Goal: Task Accomplishment & Management: Complete application form

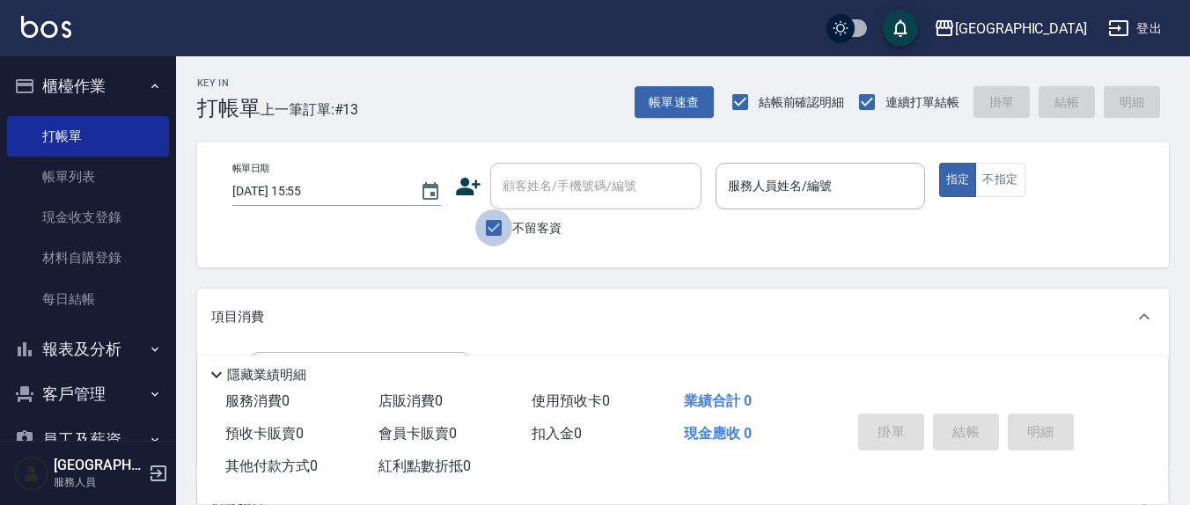
click at [500, 225] on input "不留客資" at bounding box center [493, 227] width 37 height 37
checkbox input "false"
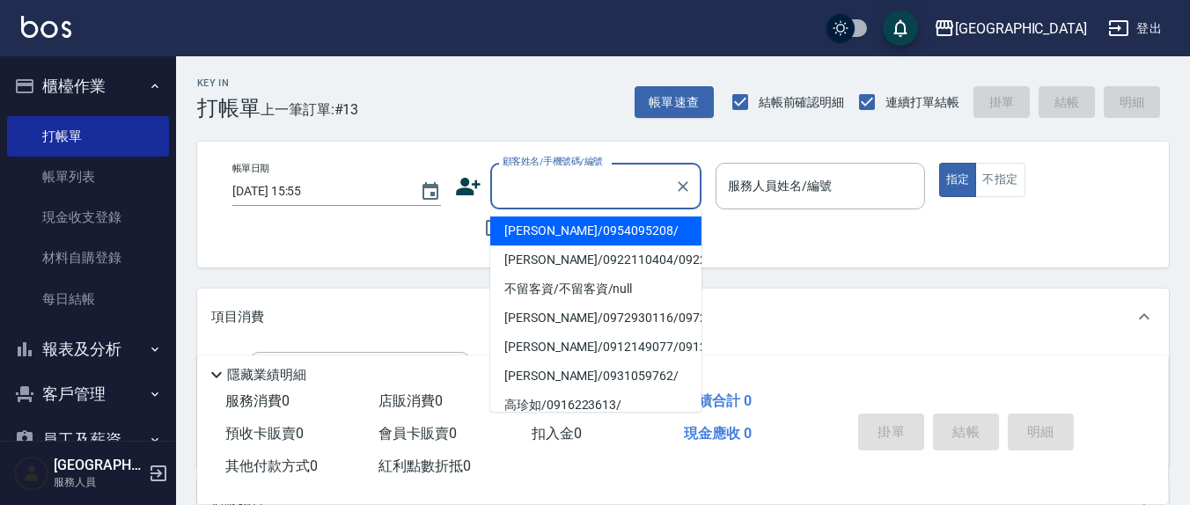
click at [524, 191] on input "顧客姓名/手機號碼/編號" at bounding box center [582, 186] width 169 height 31
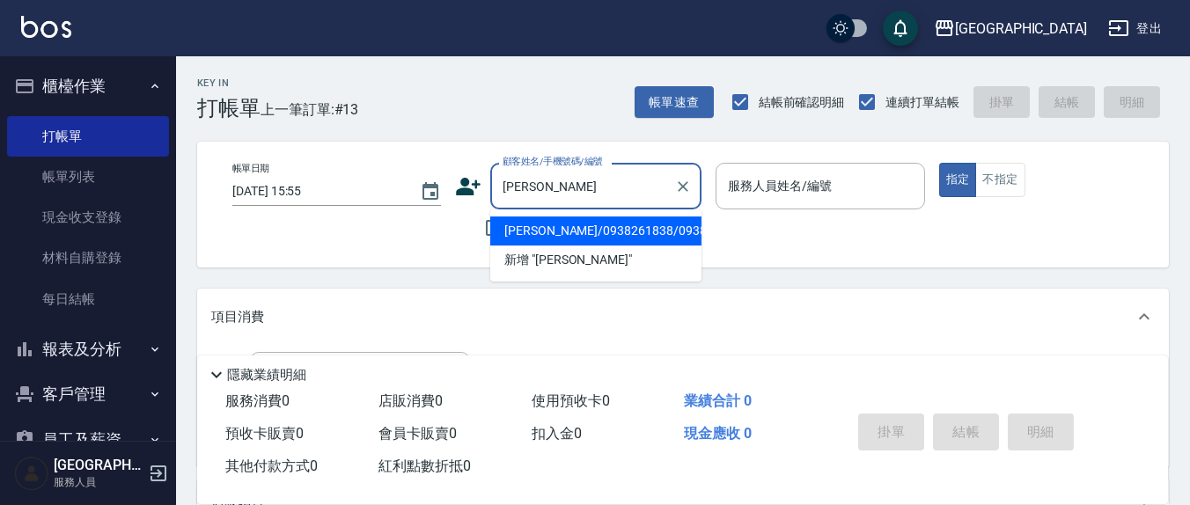
click at [541, 243] on li "[PERSON_NAME]/0938261838/0938261838" at bounding box center [595, 230] width 211 height 29
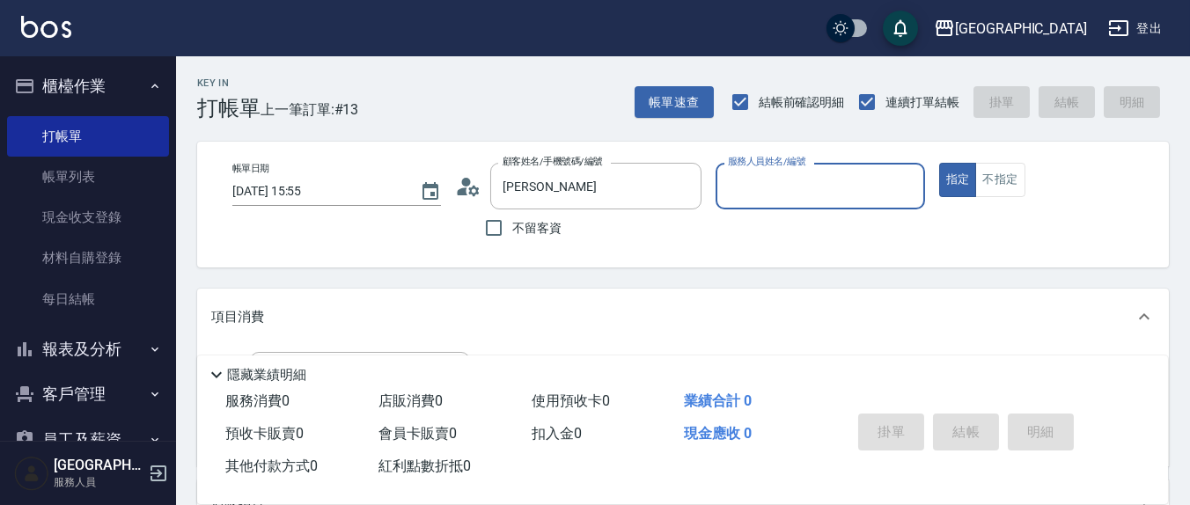
type input "[PERSON_NAME]/0938261838/0938261838"
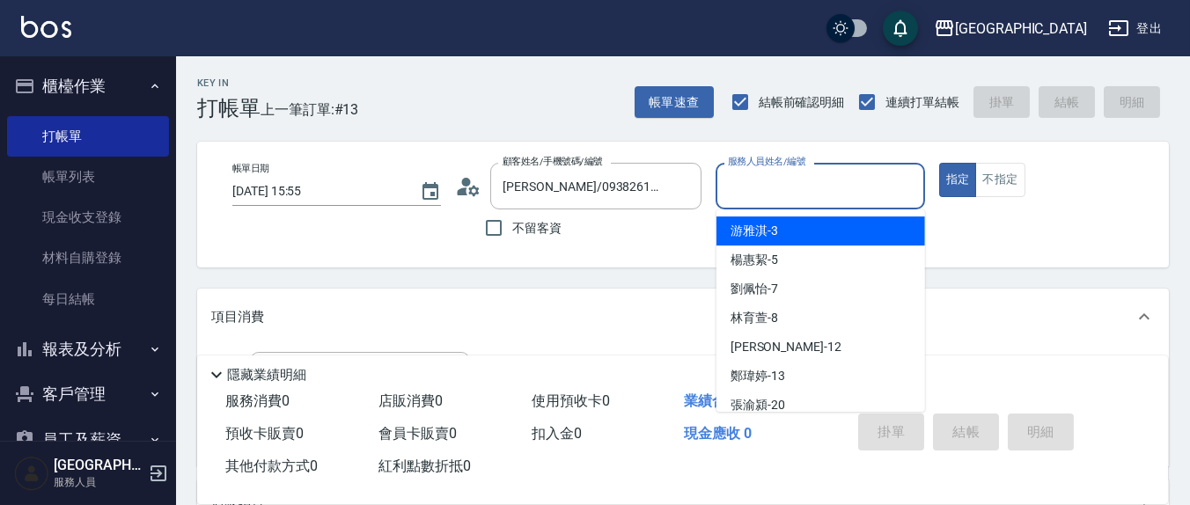
click at [809, 183] on input "服務人員姓名/編號" at bounding box center [819, 186] width 193 height 31
type input "8"
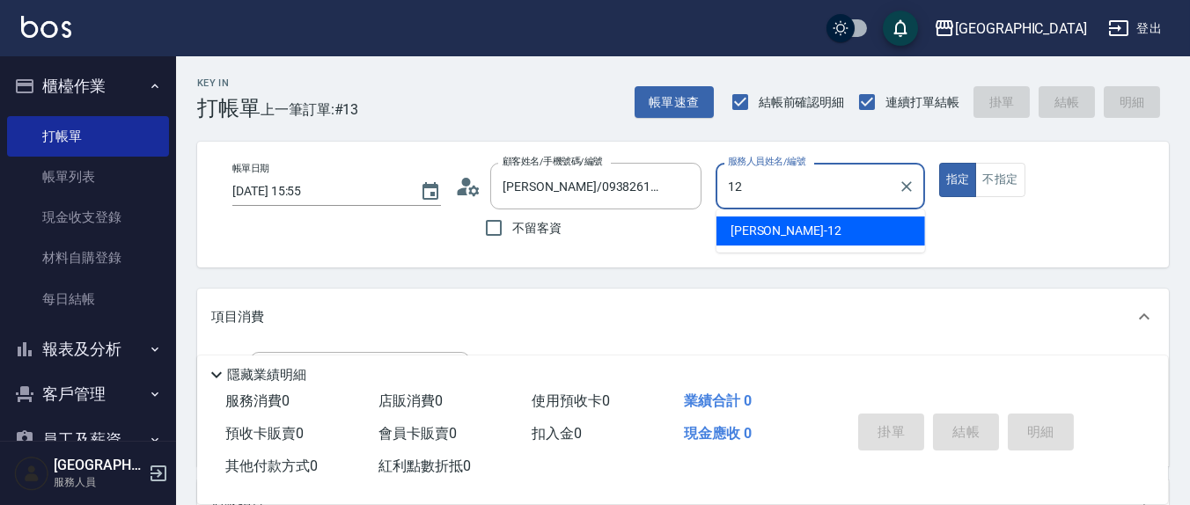
type input "12"
type button "true"
type input "[PERSON_NAME]-12"
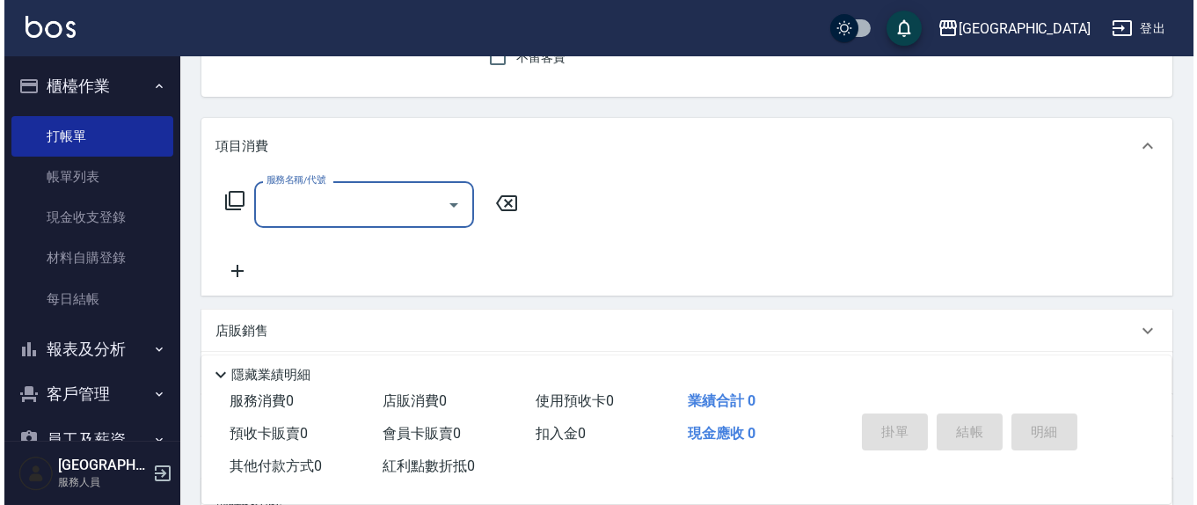
scroll to position [183, 0]
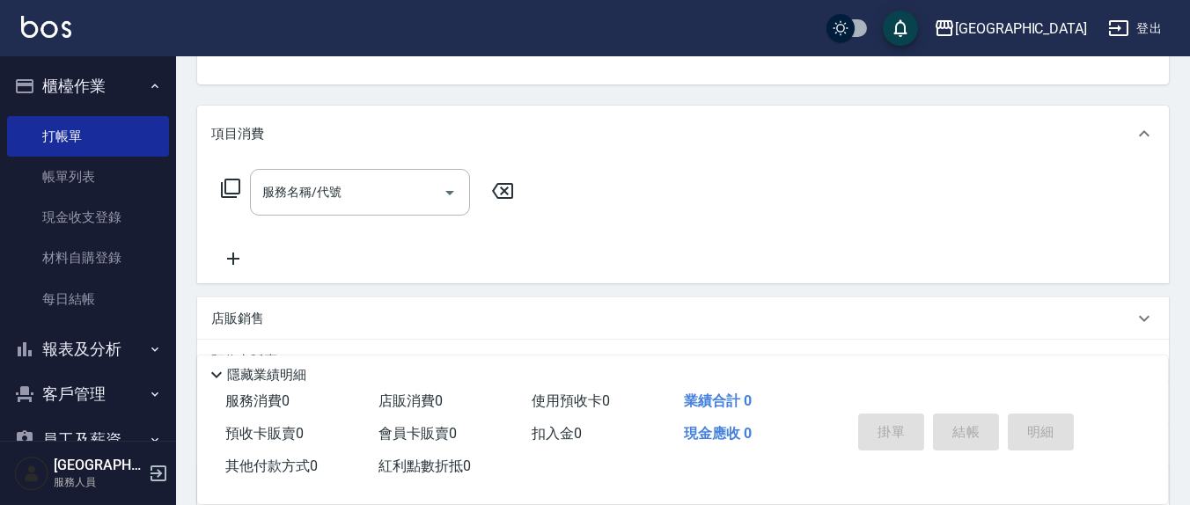
click at [232, 190] on icon at bounding box center [230, 188] width 21 height 21
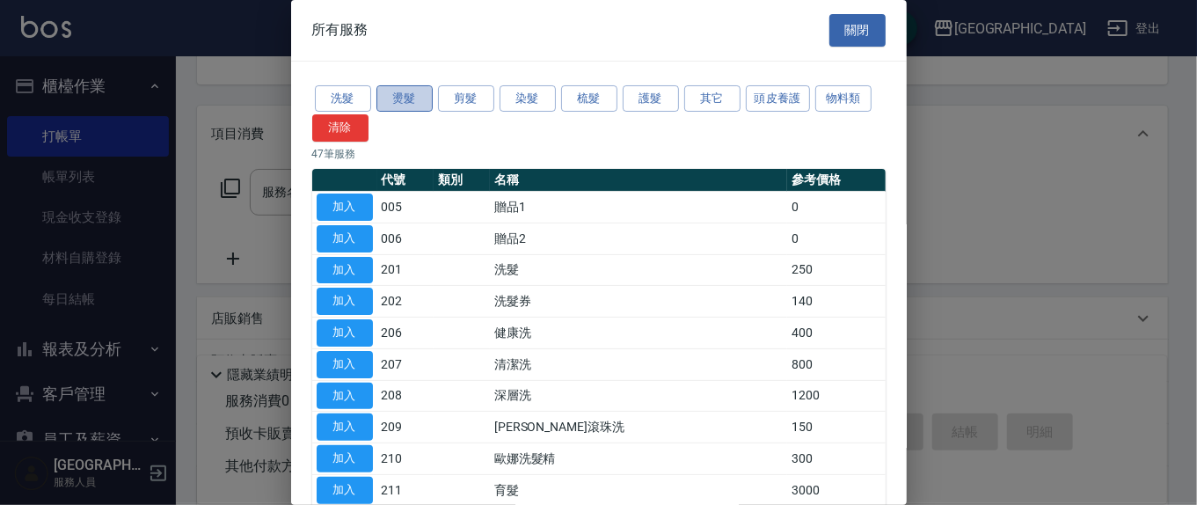
click at [390, 98] on button "燙髮" at bounding box center [405, 98] width 56 height 27
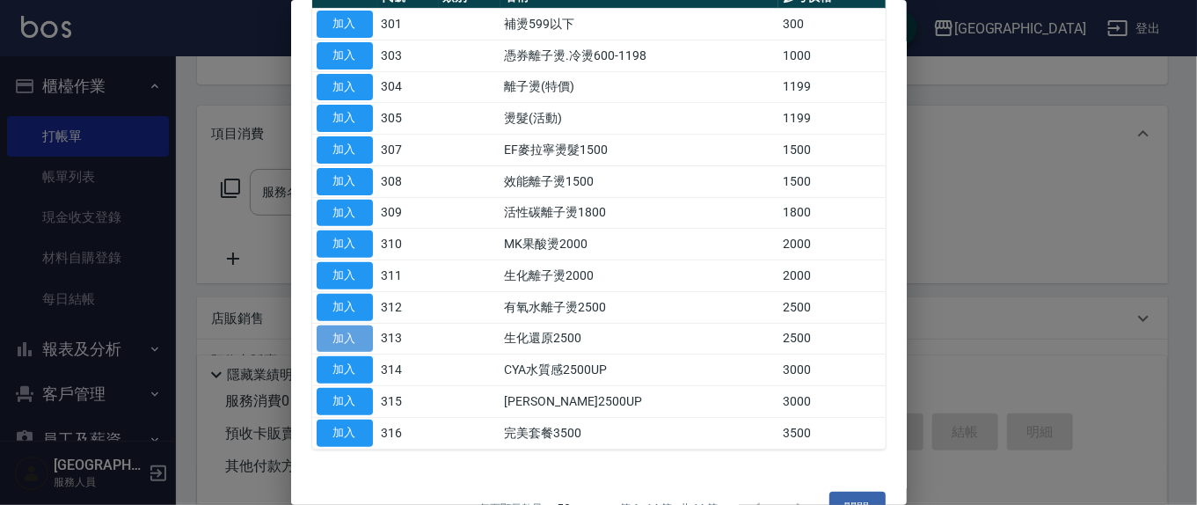
drag, startPoint x: 349, startPoint y: 334, endPoint x: 358, endPoint y: 324, distance: 13.7
click at [342, 337] on button "加入" at bounding box center [345, 339] width 56 height 27
type input "生化還原2500(313)"
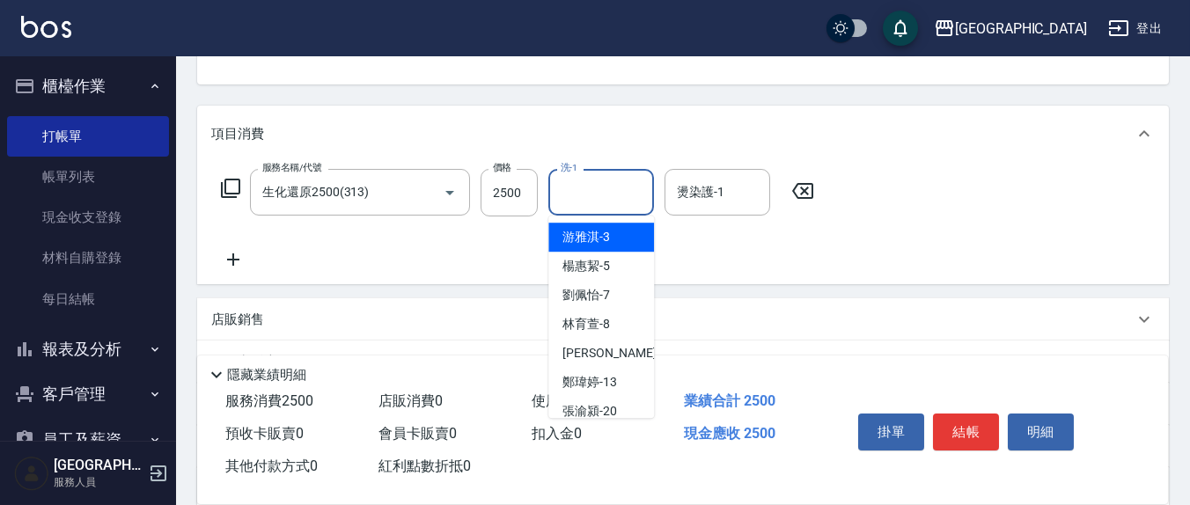
click at [584, 200] on input "洗-1" at bounding box center [601, 192] width 90 height 31
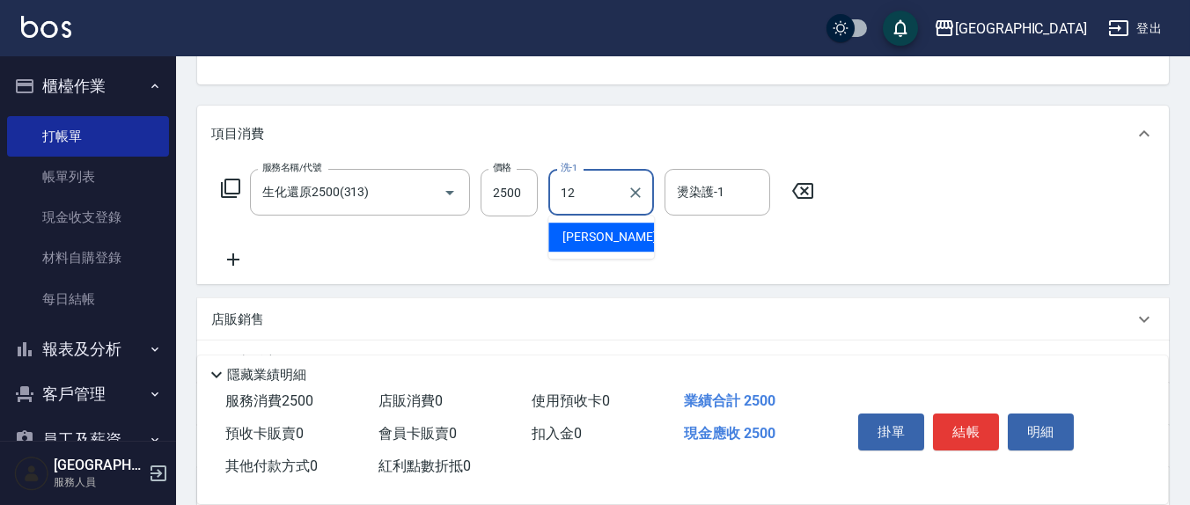
type input "[PERSON_NAME]-12"
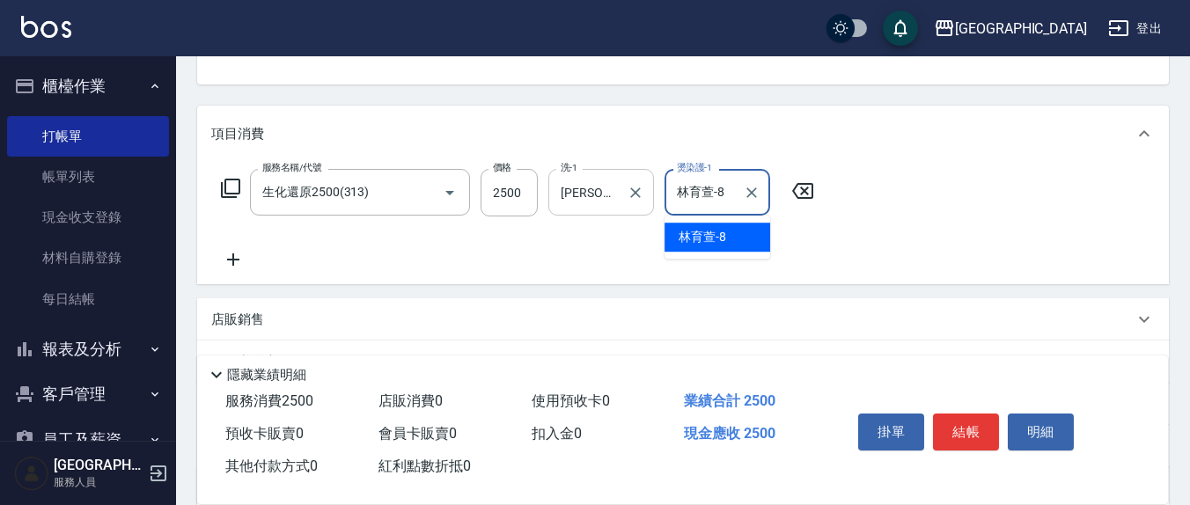
type input "林育萱-8"
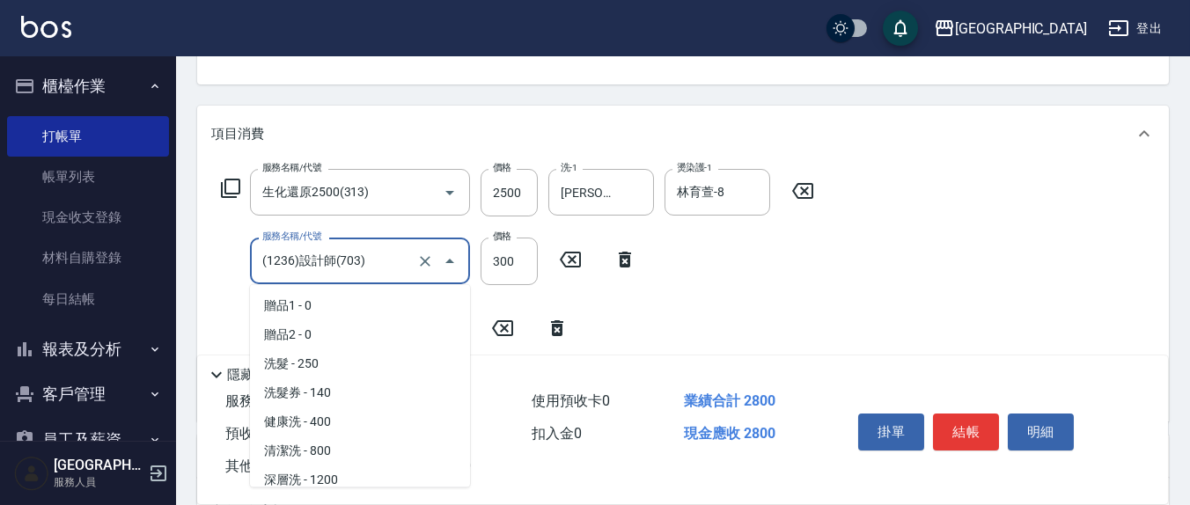
click at [392, 255] on input "(1236)設計師(703)" at bounding box center [335, 260] width 155 height 31
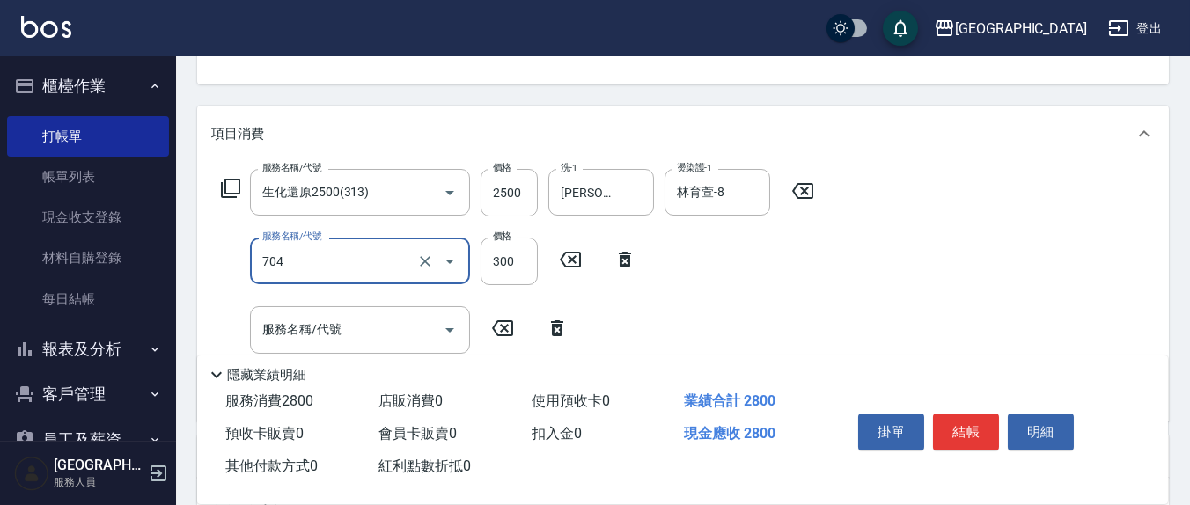
type input "深層生化大掃除(704)"
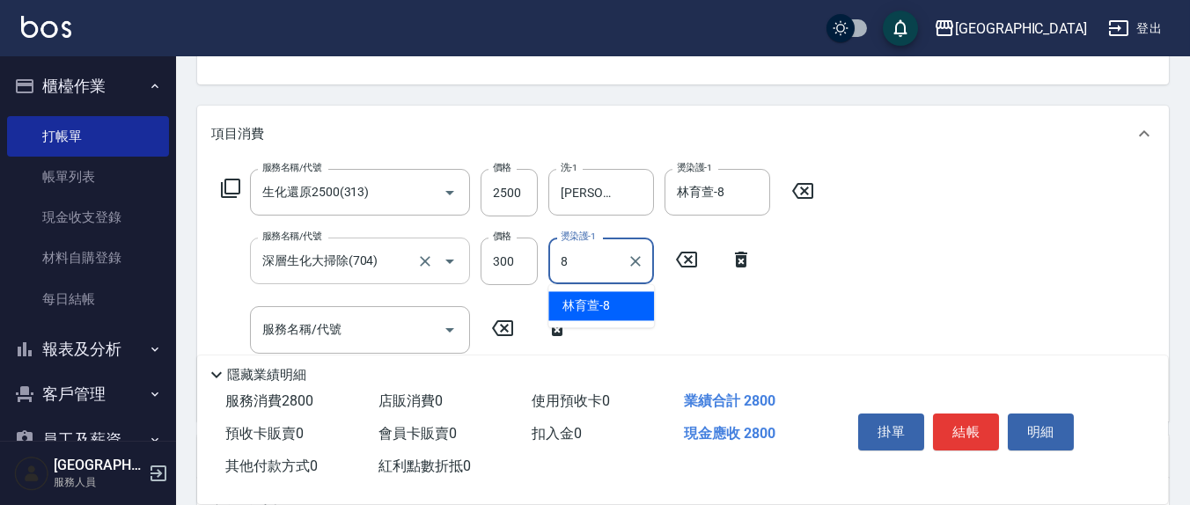
type input "林育萱-8"
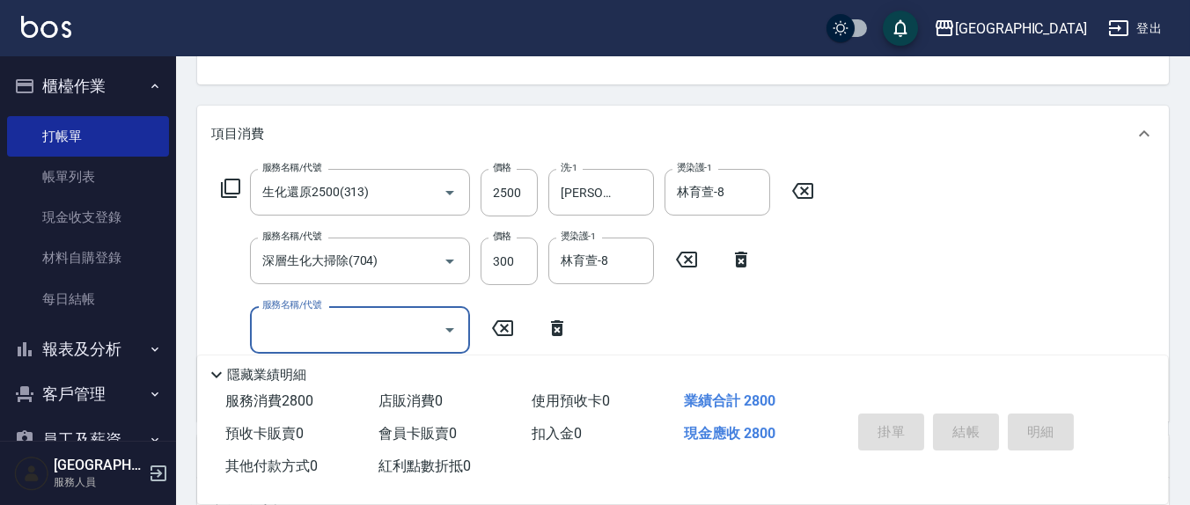
type input "[DATE] 17:08"
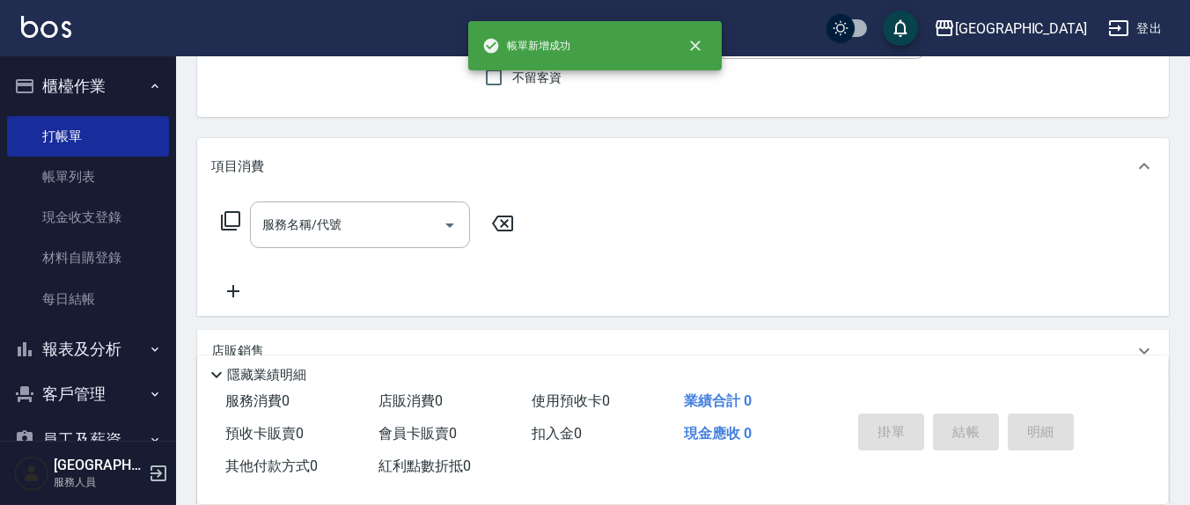
scroll to position [0, 0]
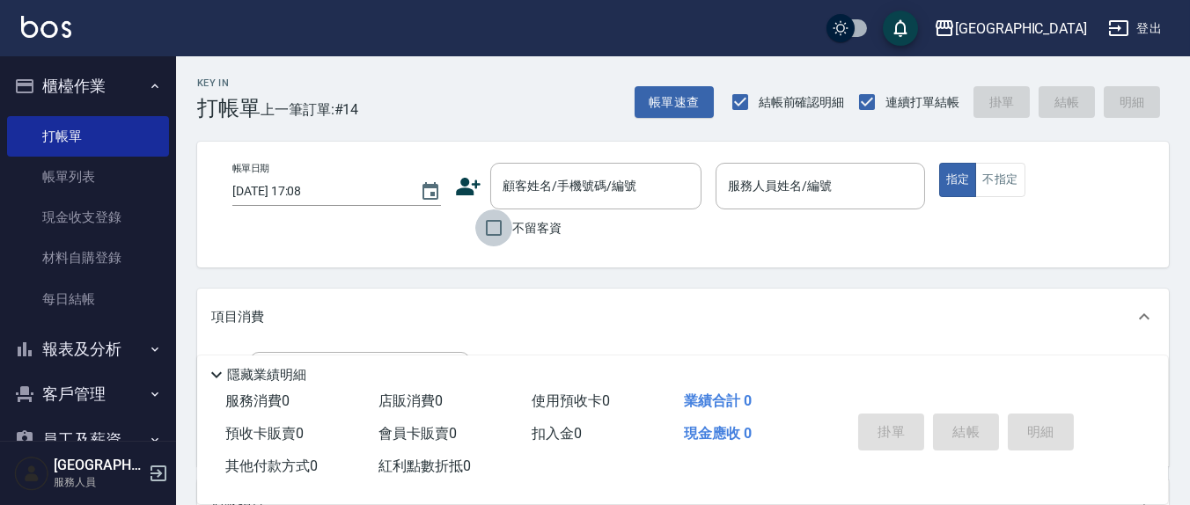
click at [487, 220] on input "不留客資" at bounding box center [493, 227] width 37 height 37
checkbox input "true"
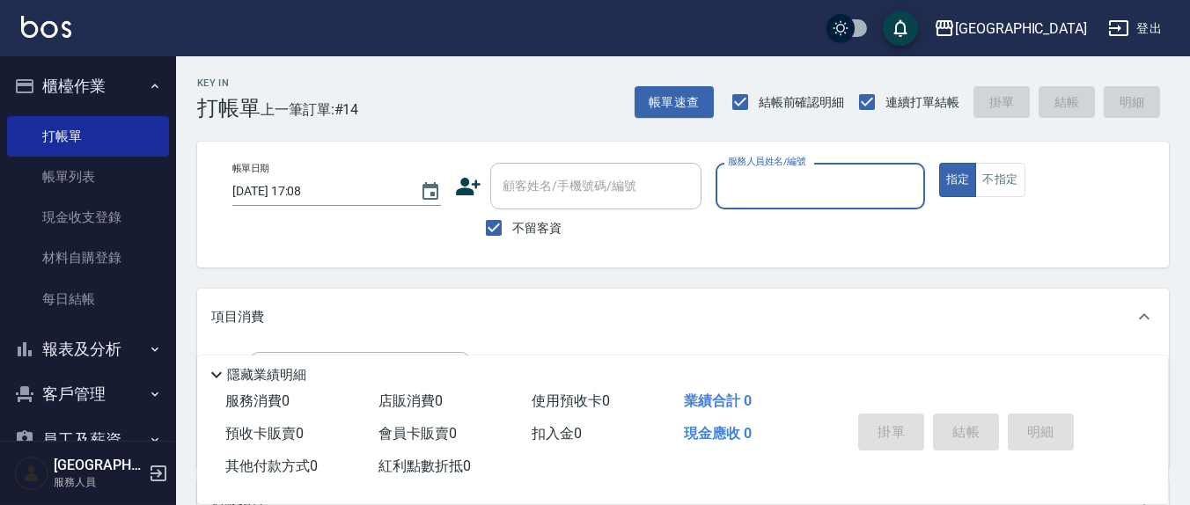
click at [744, 209] on p at bounding box center [819, 218] width 209 height 18
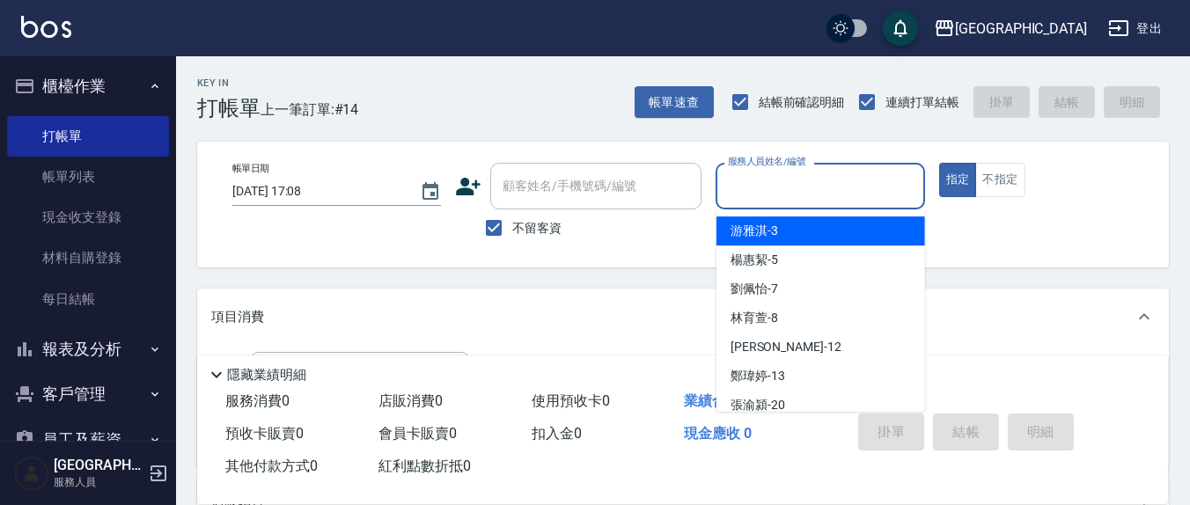
click at [758, 194] on input "服務人員姓名/編號" at bounding box center [819, 186] width 193 height 31
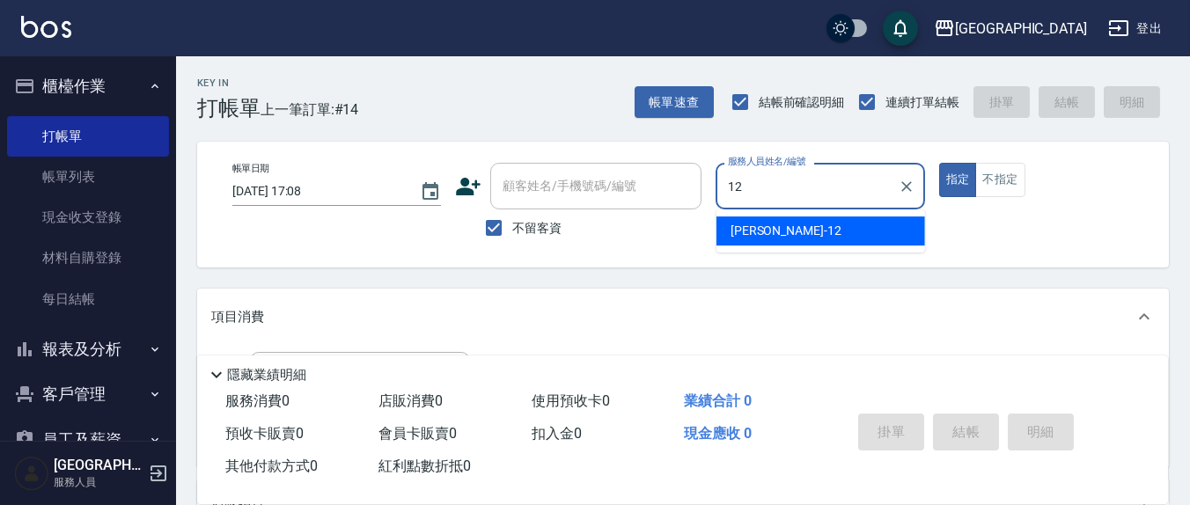
type input "[PERSON_NAME]-12"
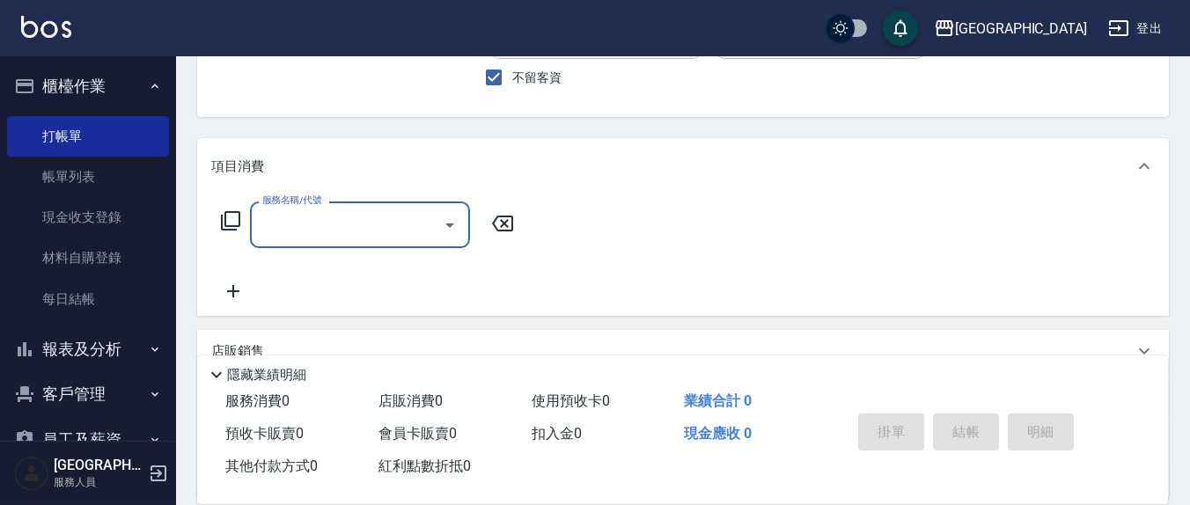
scroll to position [183, 0]
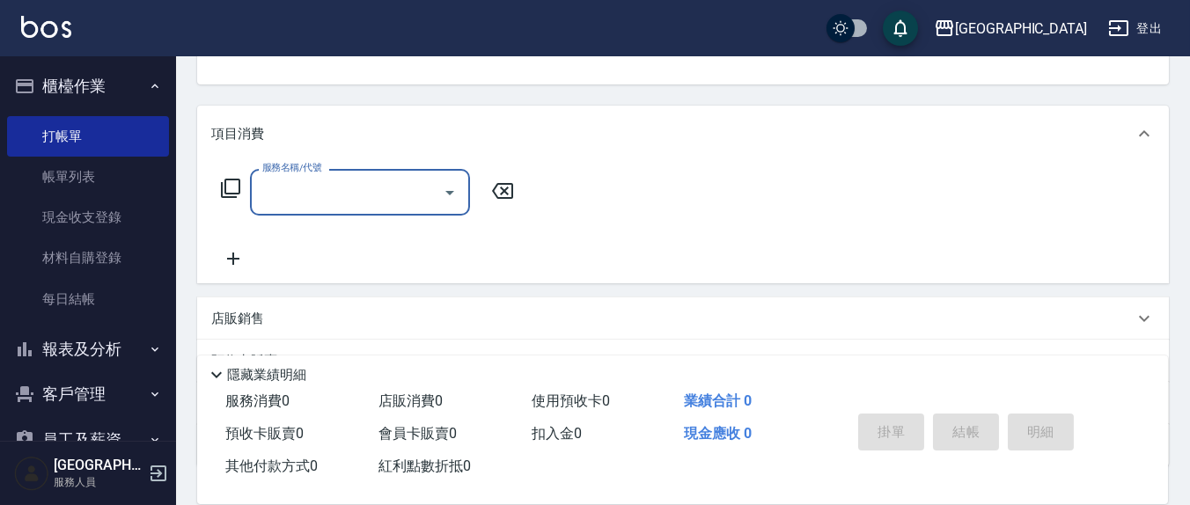
click at [328, 201] on input "服務名稱/代號" at bounding box center [347, 192] width 178 height 31
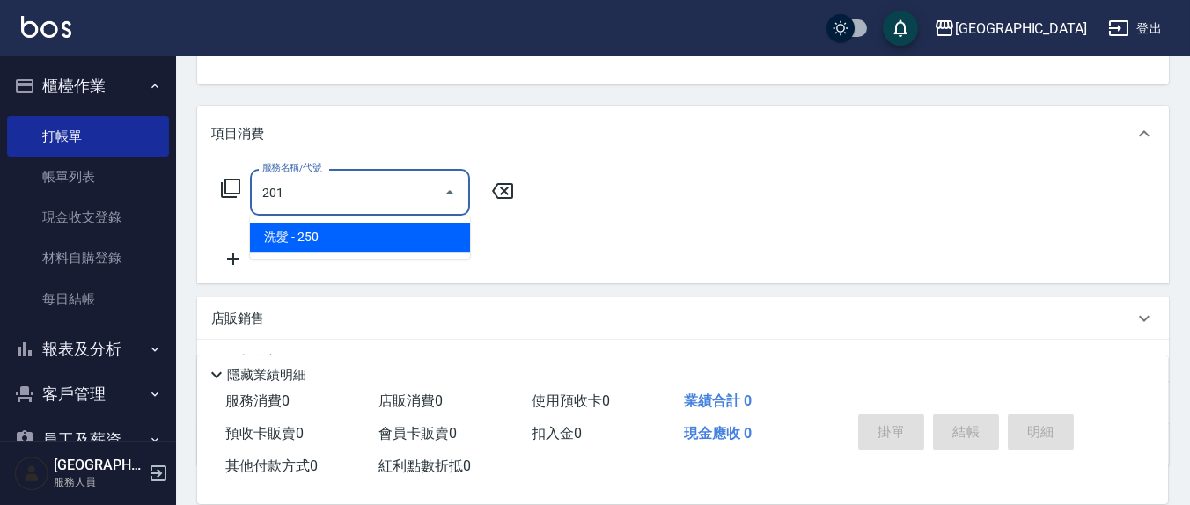
type input "洗髮(201)"
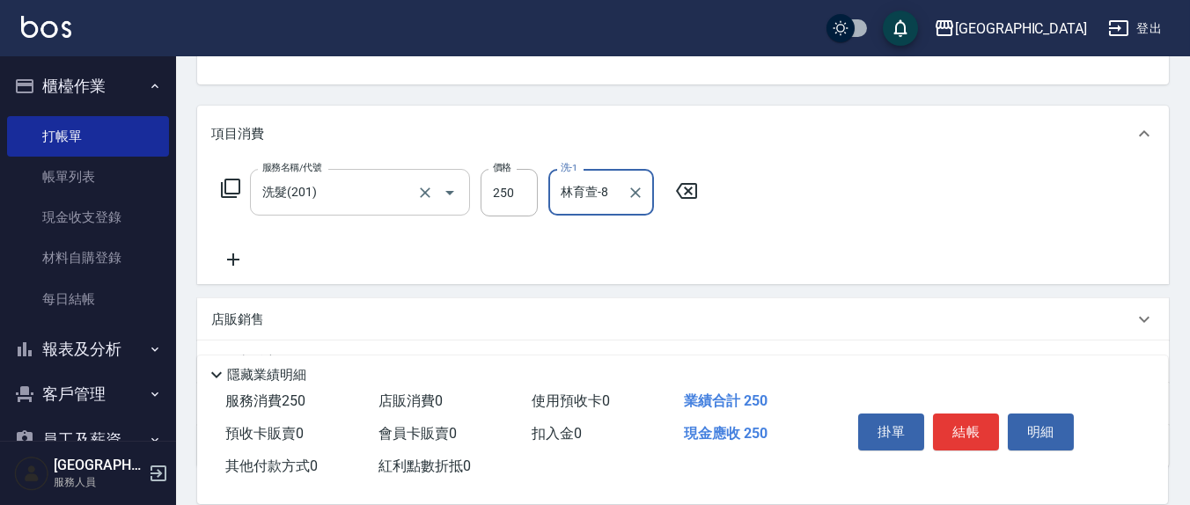
type input "林育萱-8"
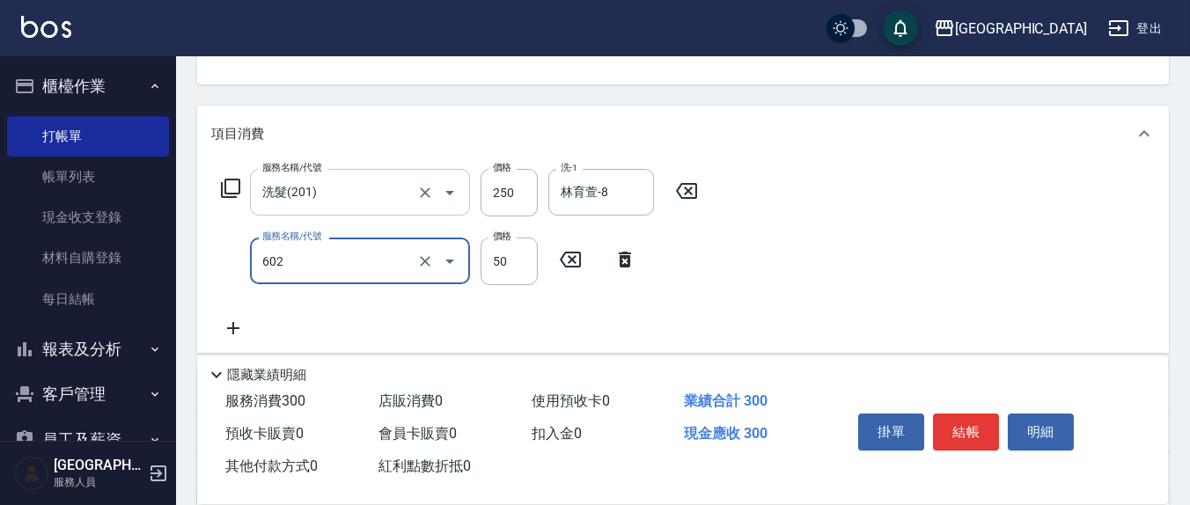
type input "上.吹捲(602)"
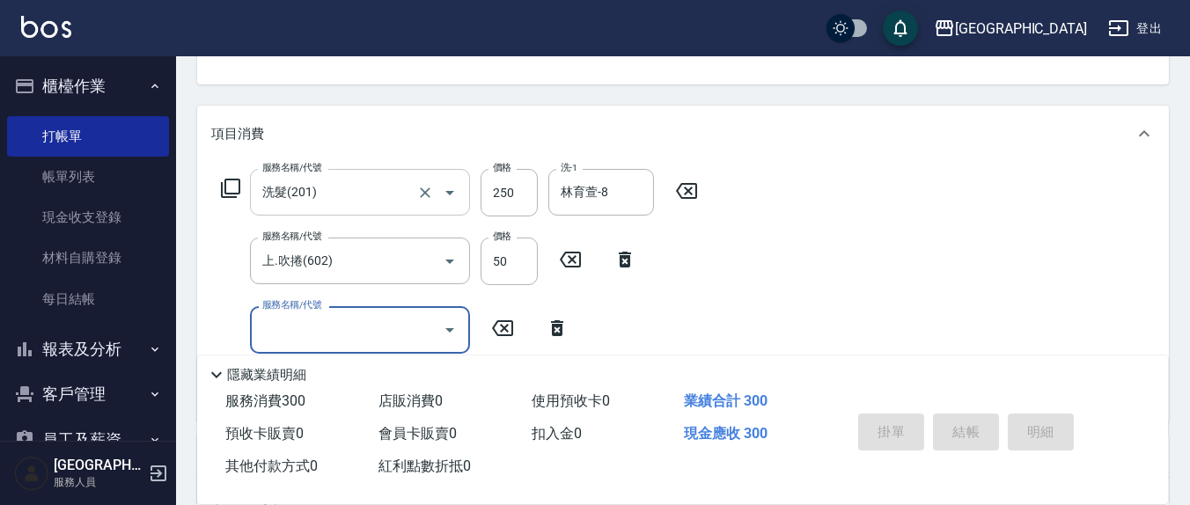
type input "[DATE] 17:39"
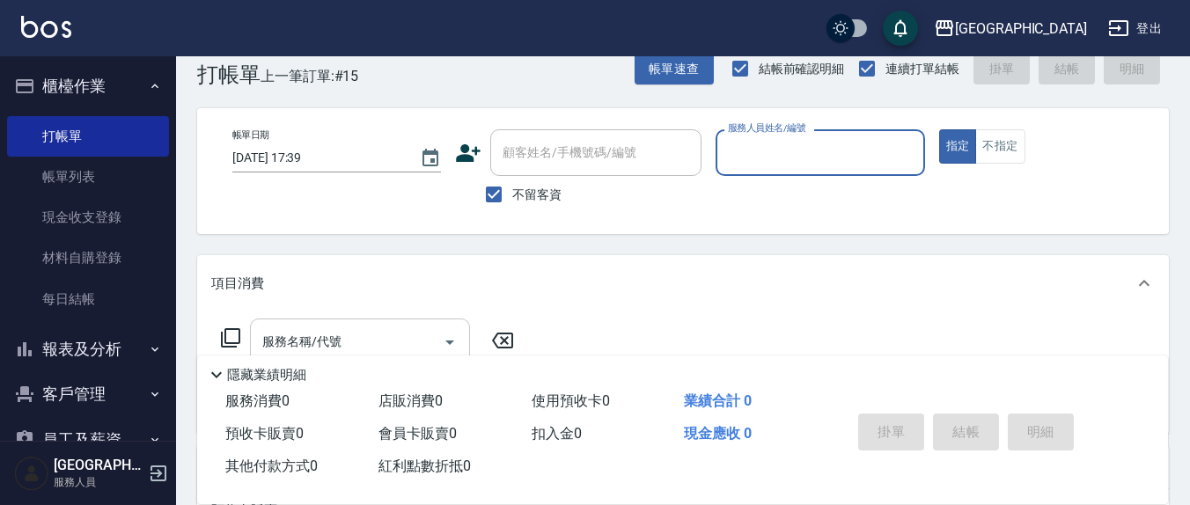
scroll to position [0, 0]
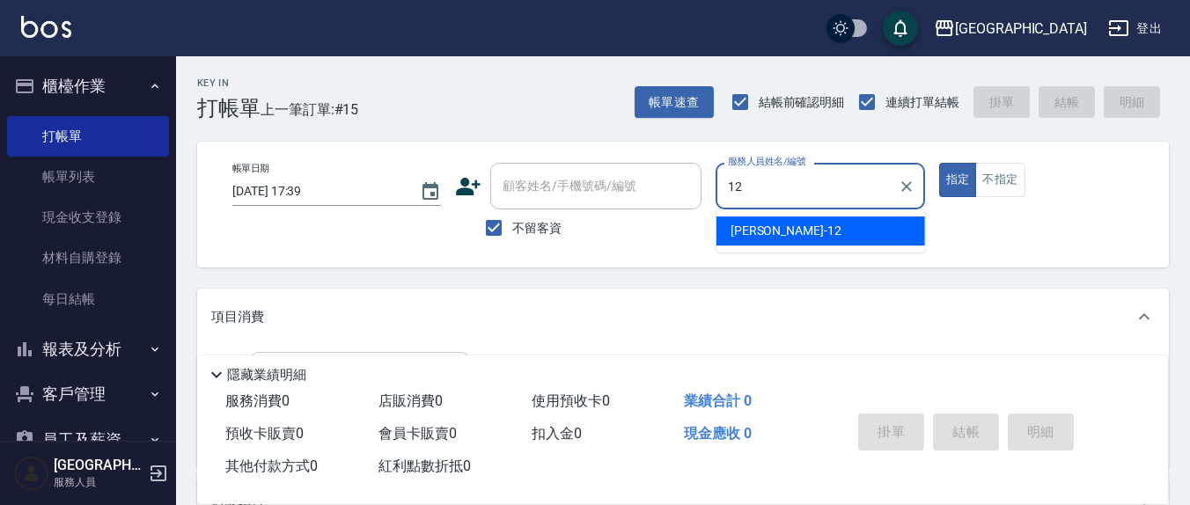
type input "[PERSON_NAME]-12"
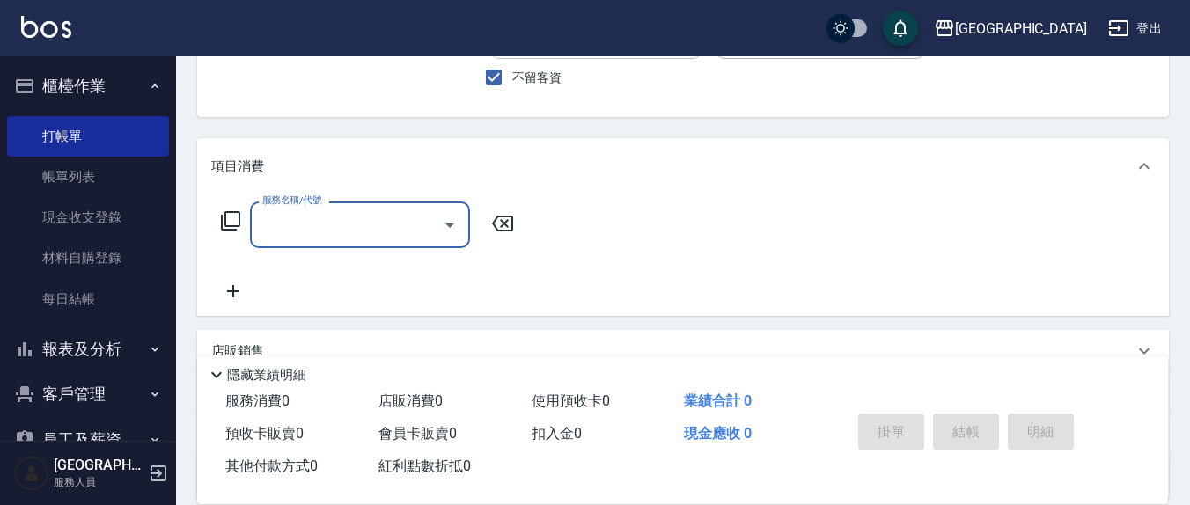
scroll to position [183, 0]
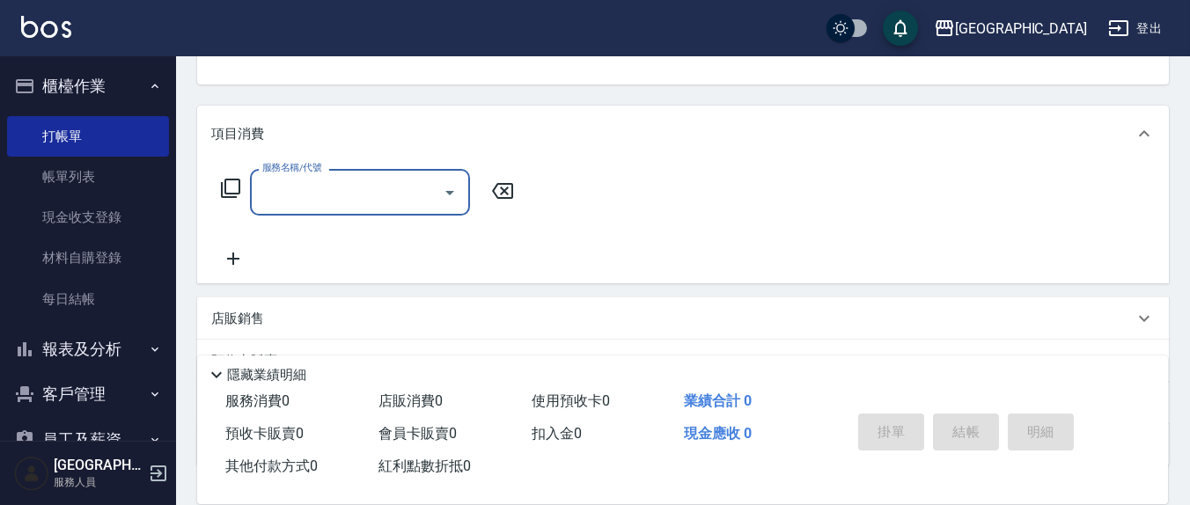
click at [381, 183] on input "服務名稱/代號" at bounding box center [347, 192] width 178 height 31
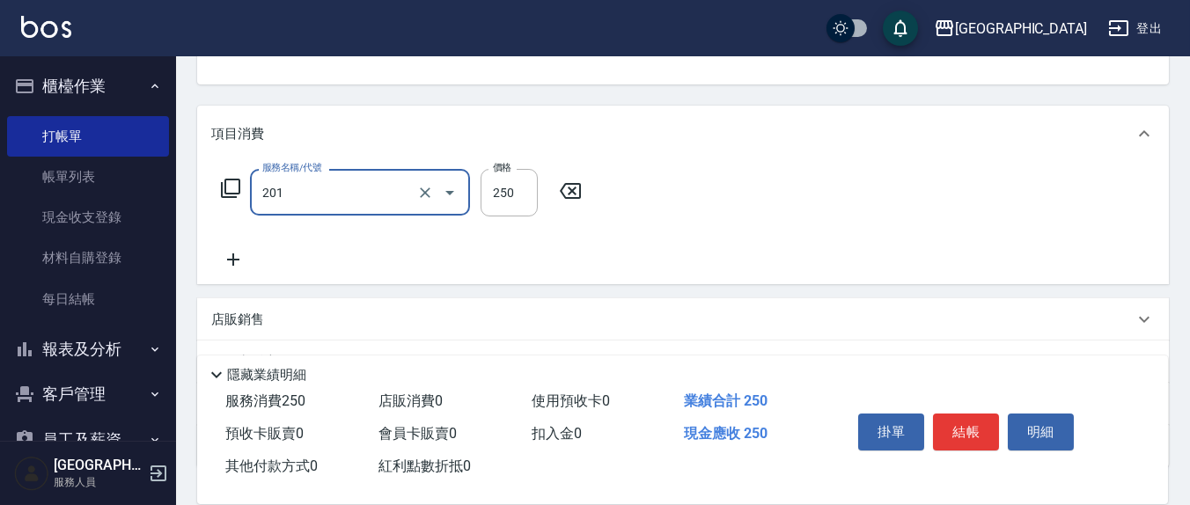
type input "洗髮(201)"
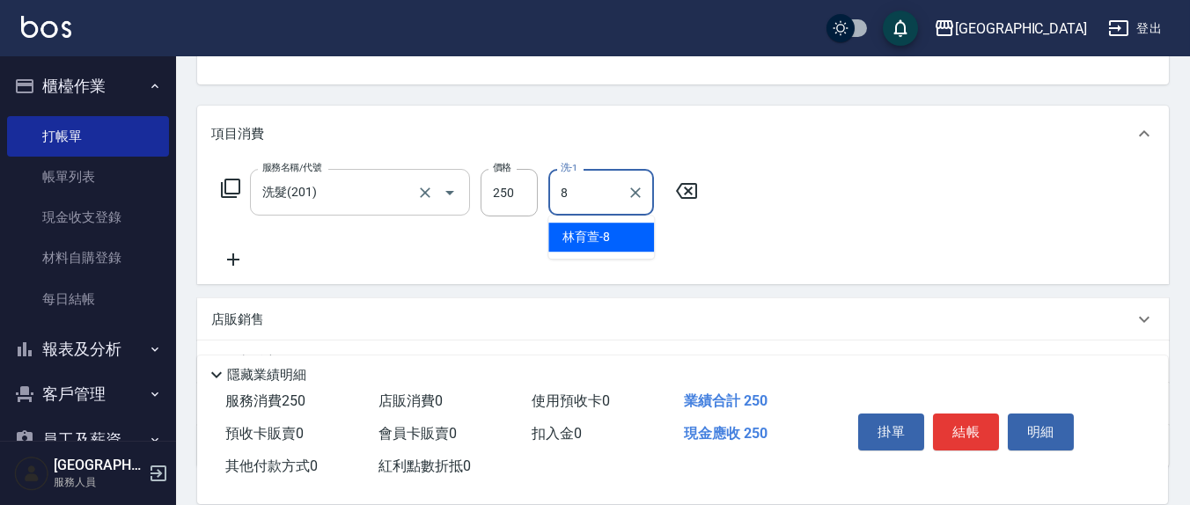
type input "林育萱-8"
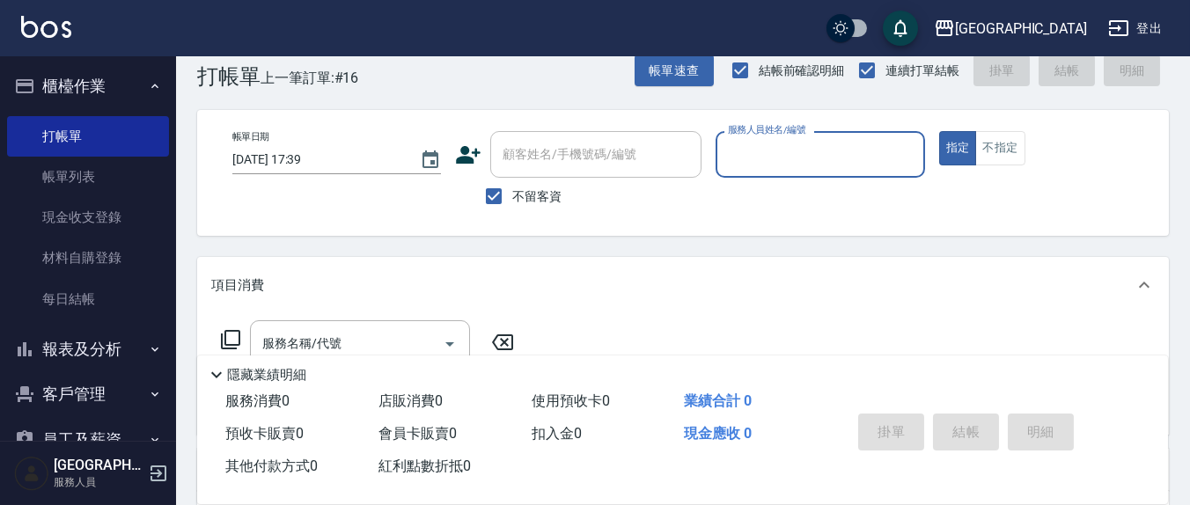
scroll to position [0, 0]
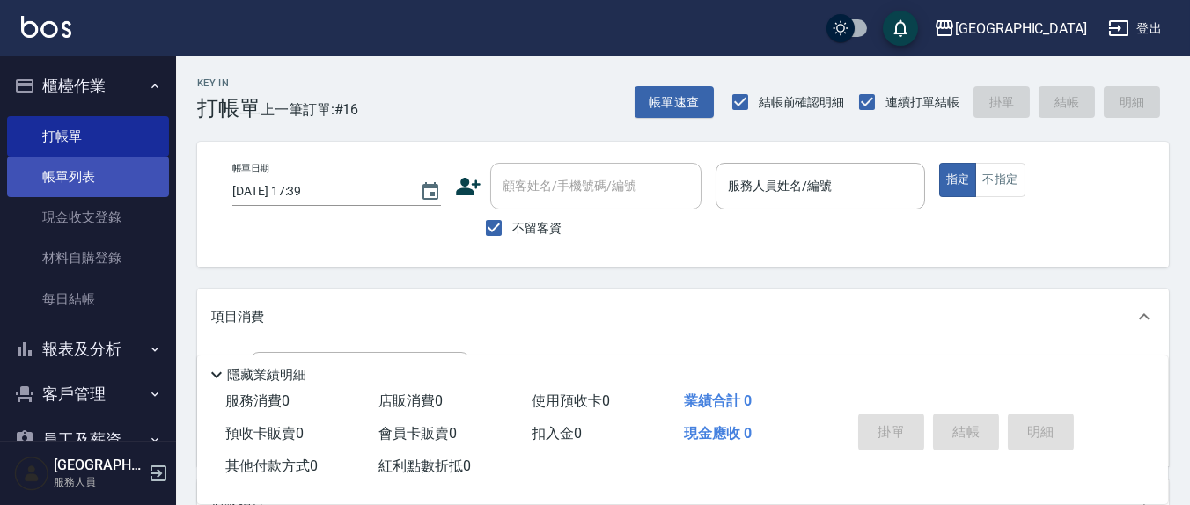
click at [74, 165] on link "帳單列表" at bounding box center [88, 177] width 162 height 40
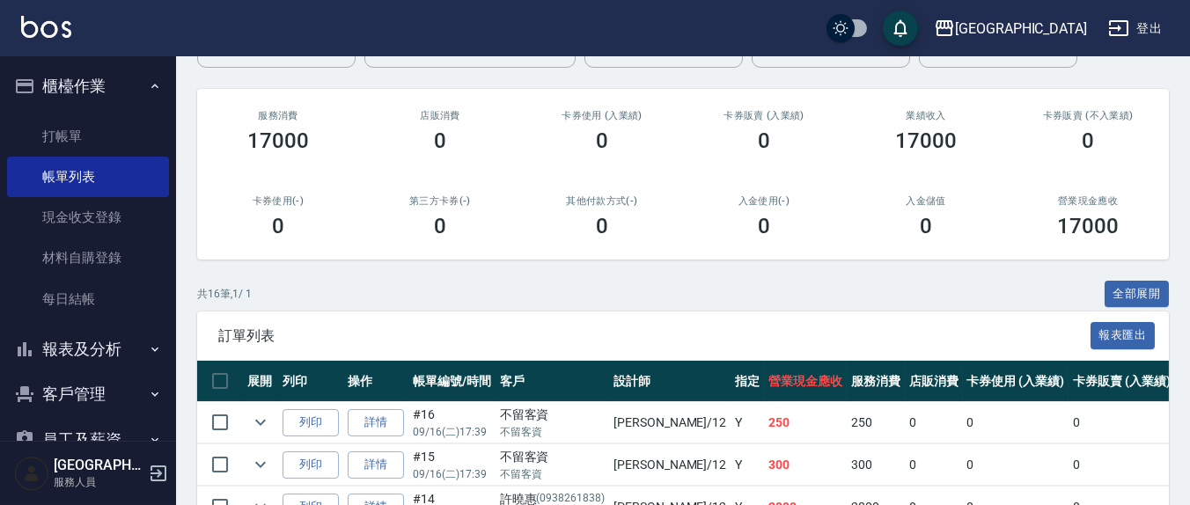
scroll to position [366, 0]
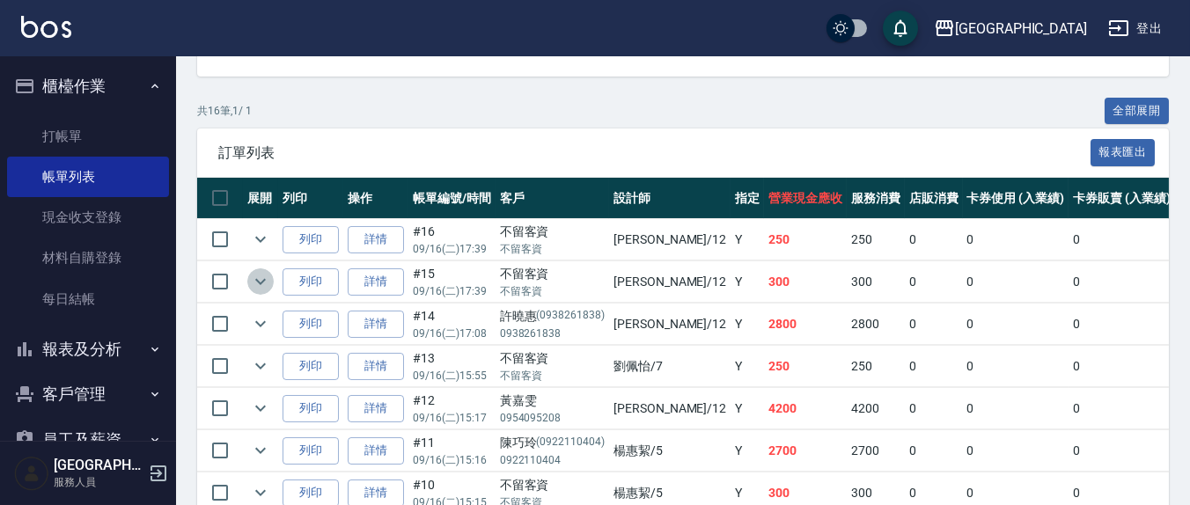
click at [255, 285] on icon "expand row" at bounding box center [260, 281] width 21 height 21
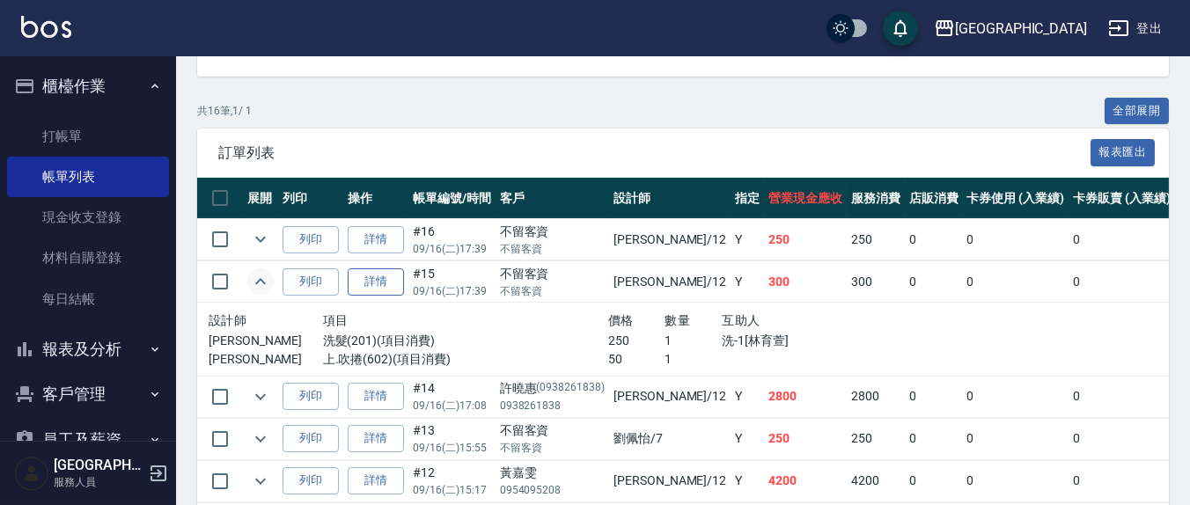
click at [392, 280] on link "詳情" at bounding box center [376, 281] width 56 height 27
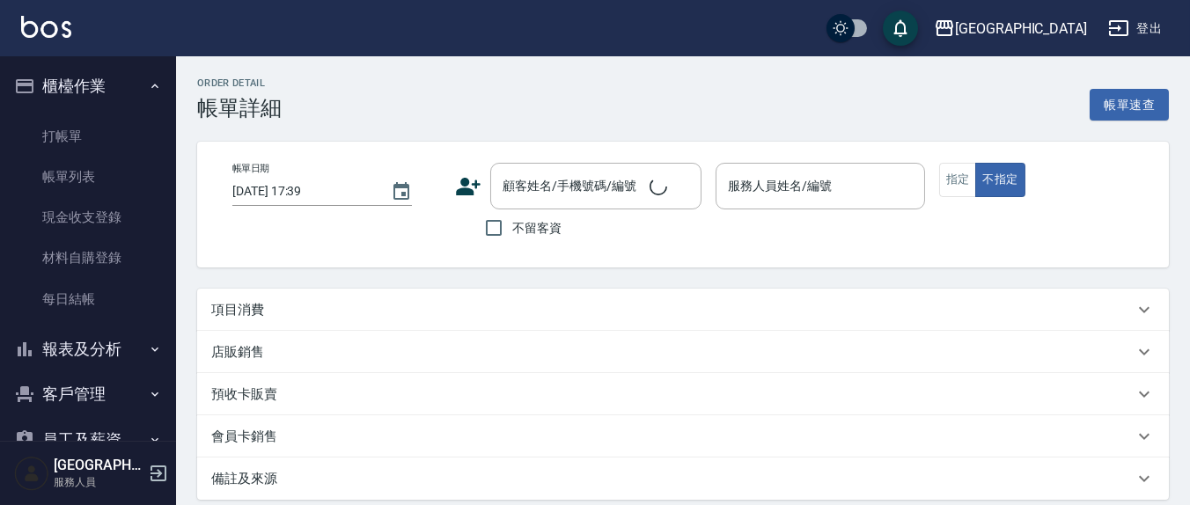
checkbox input "true"
type input "[PERSON_NAME]-12"
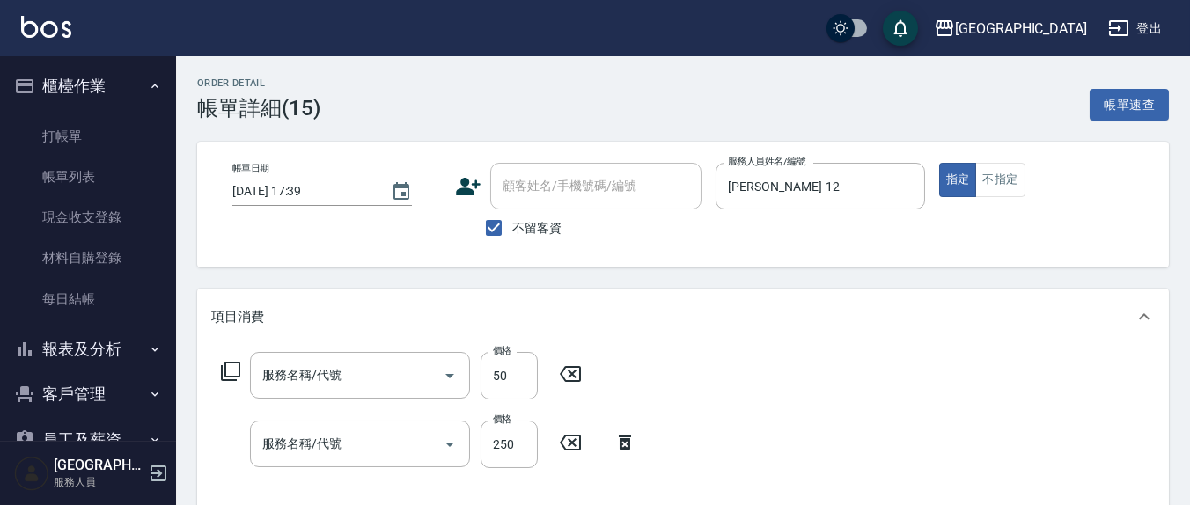
type input "上.吹捲(602)"
type input "洗髮(201)"
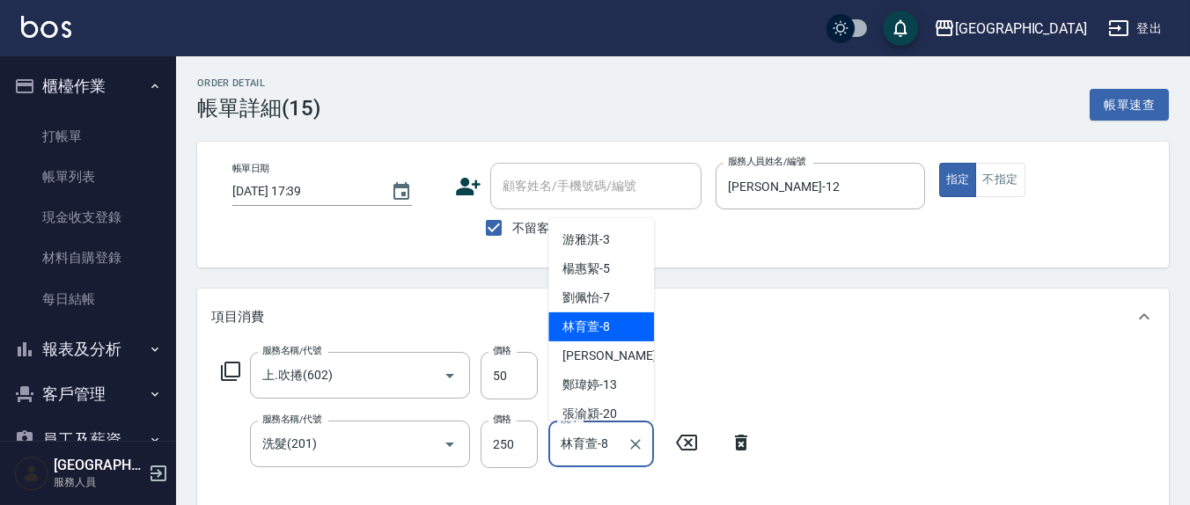
click at [617, 447] on input "林育萱-8" at bounding box center [587, 443] width 63 height 31
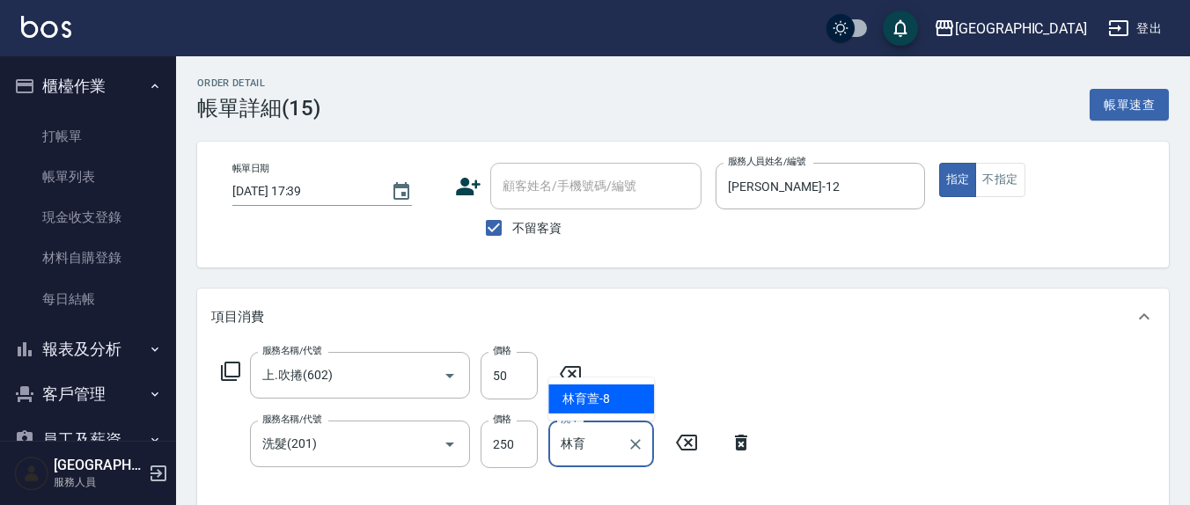
type input "林"
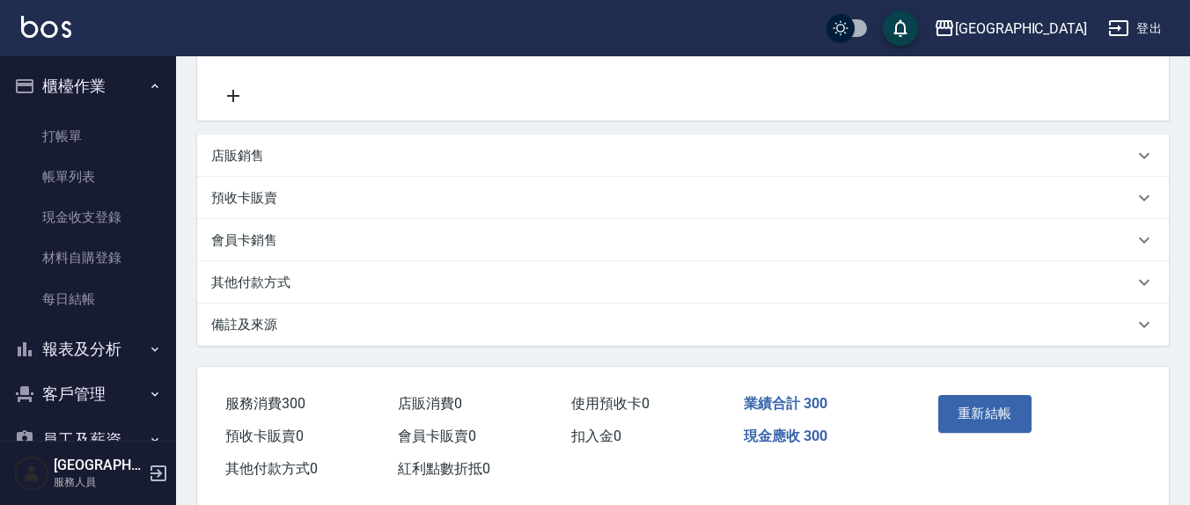
scroll to position [443, 0]
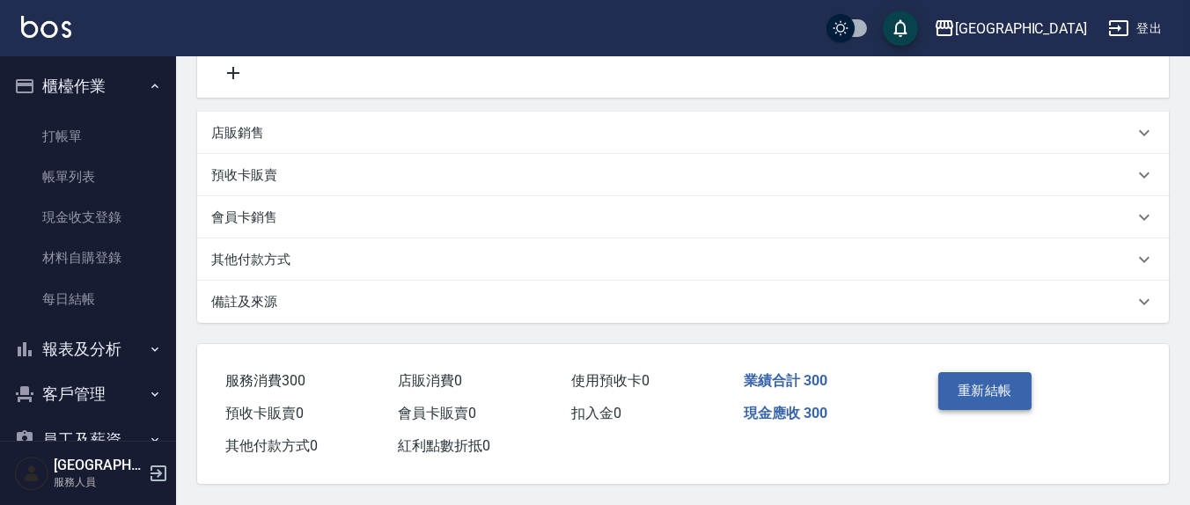
type input "[PERSON_NAME]-21"
click at [970, 393] on button "重新結帳" at bounding box center [984, 390] width 93 height 37
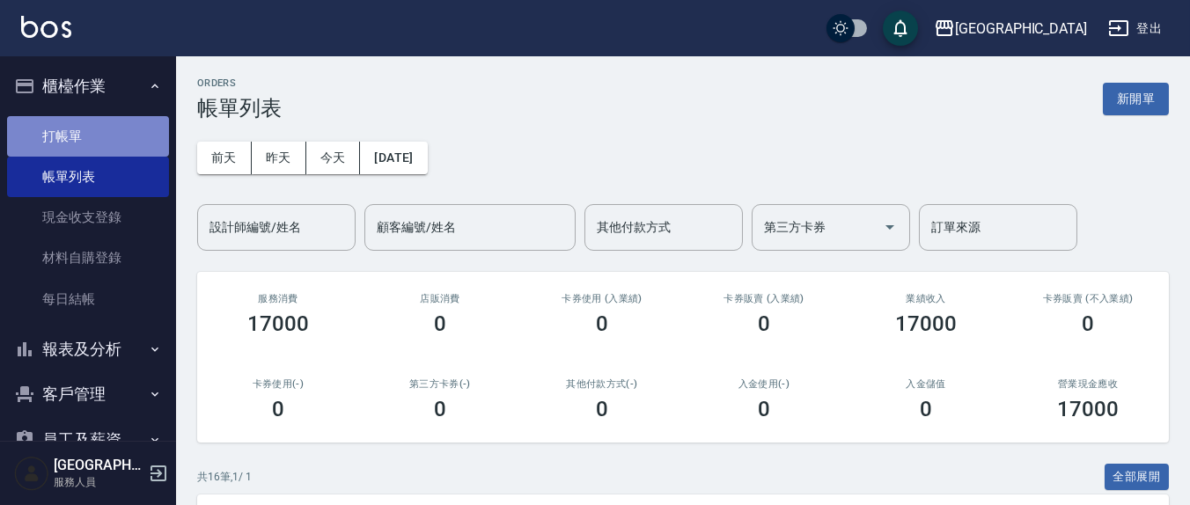
click at [125, 133] on link "打帳單" at bounding box center [88, 136] width 162 height 40
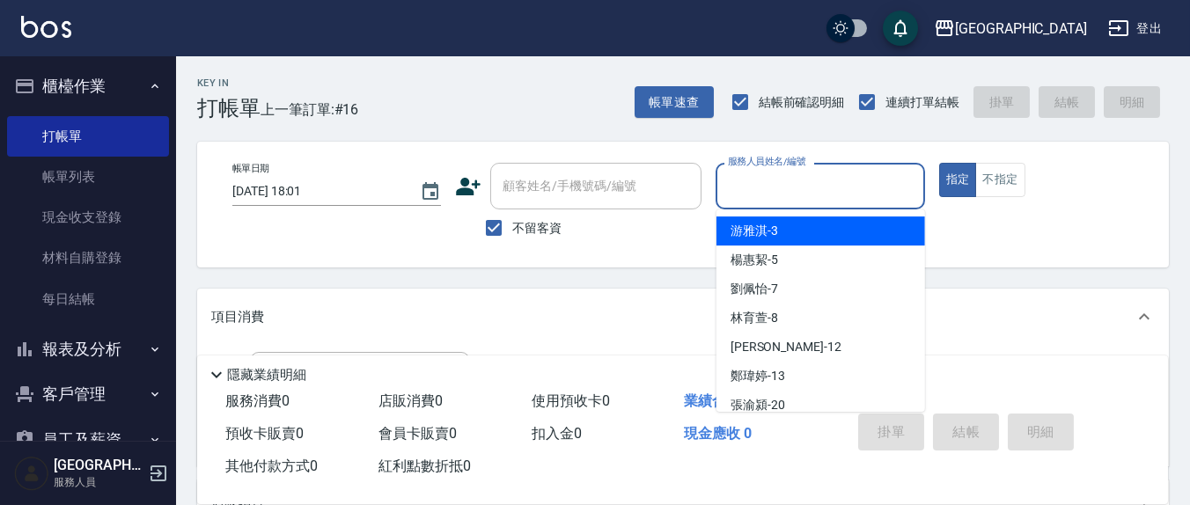
click at [799, 194] on input "服務人員姓名/編號" at bounding box center [819, 186] width 193 height 31
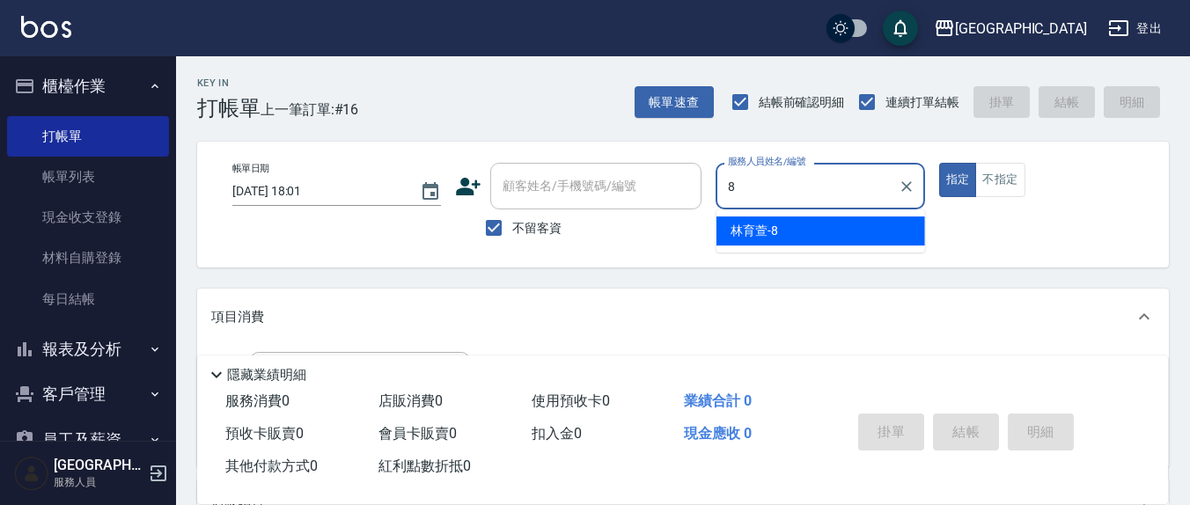
type input "8"
type button "true"
type input "林育萱-8"
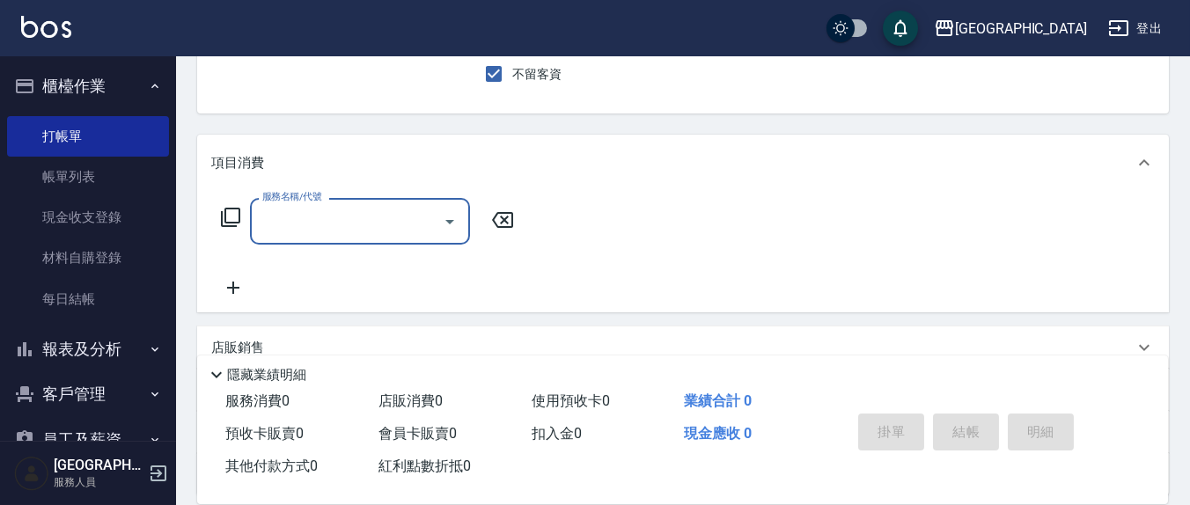
scroll to position [183, 0]
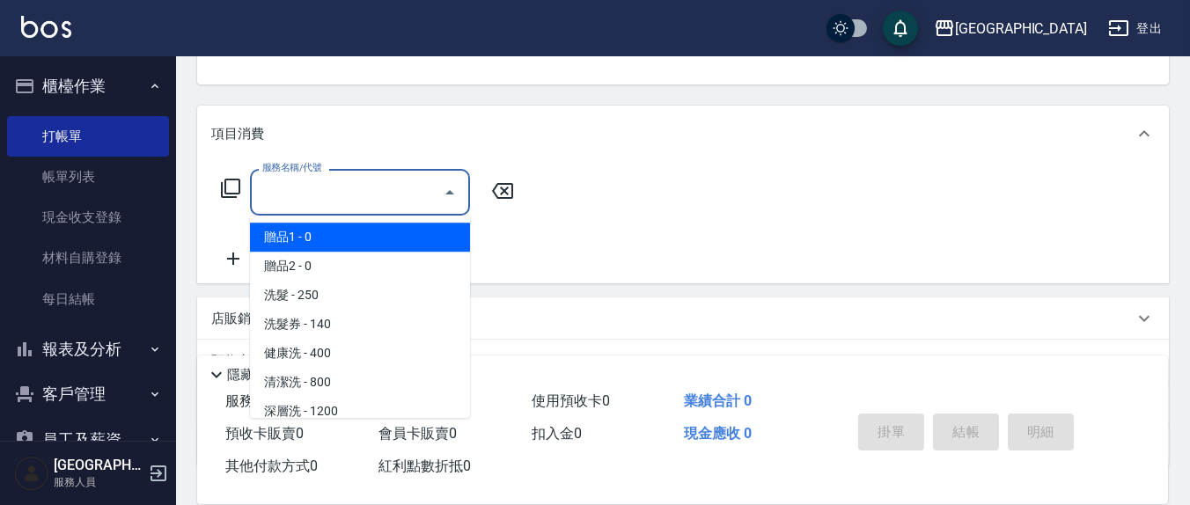
click at [345, 189] on input "服務名稱/代號" at bounding box center [347, 192] width 178 height 31
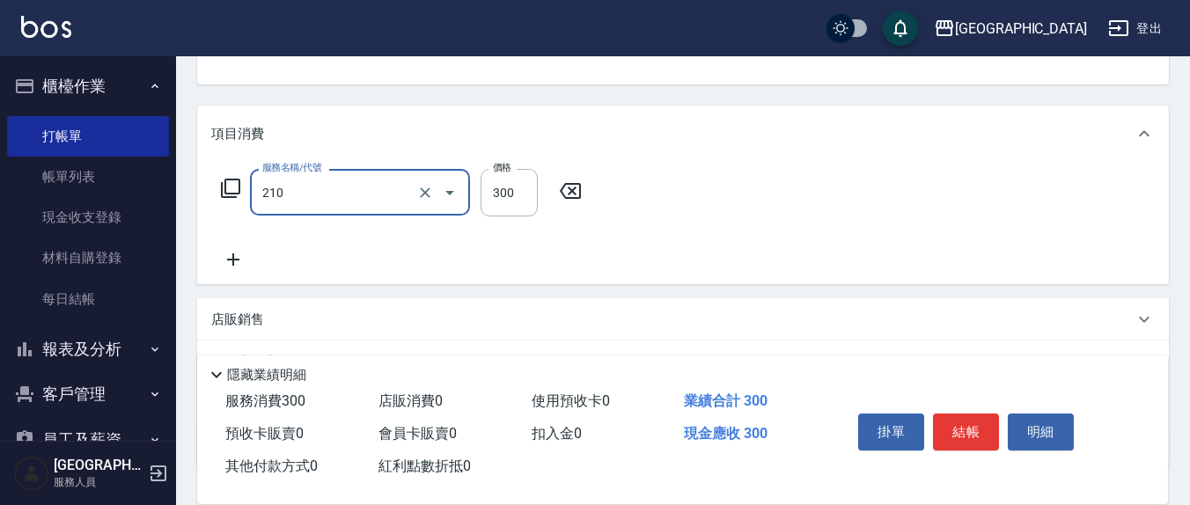
type input "歐娜洗髮精(210)"
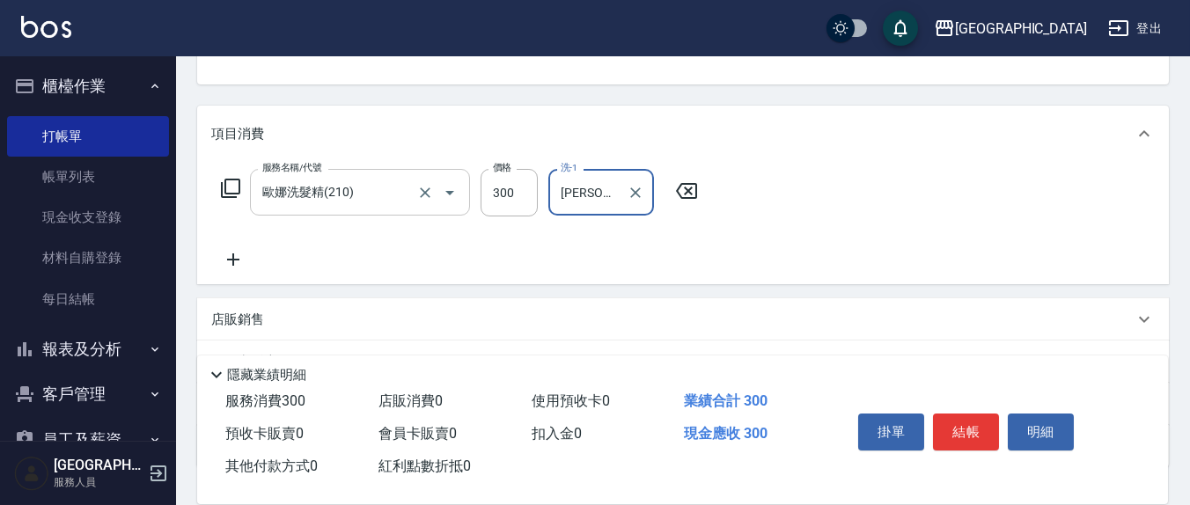
type input "[PERSON_NAME]-21"
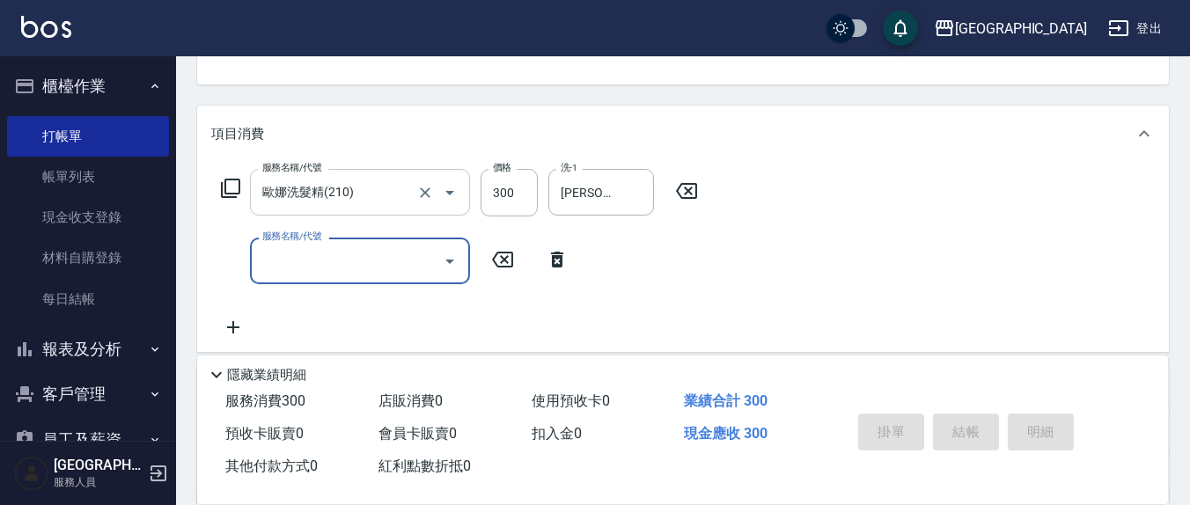
type input "[DATE] 18:02"
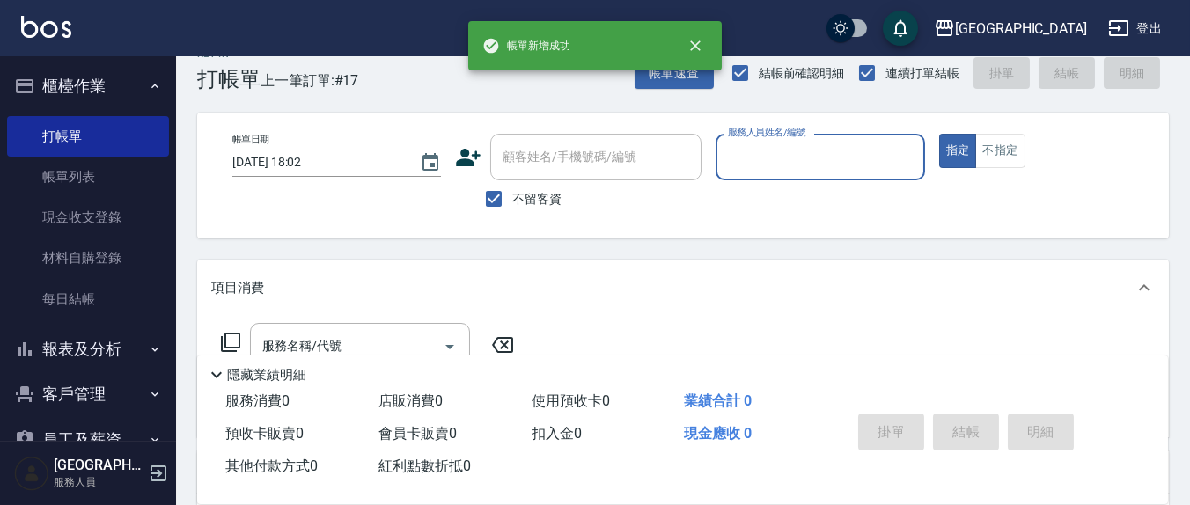
scroll to position [0, 0]
